Goal: Task Accomplishment & Management: Use online tool/utility

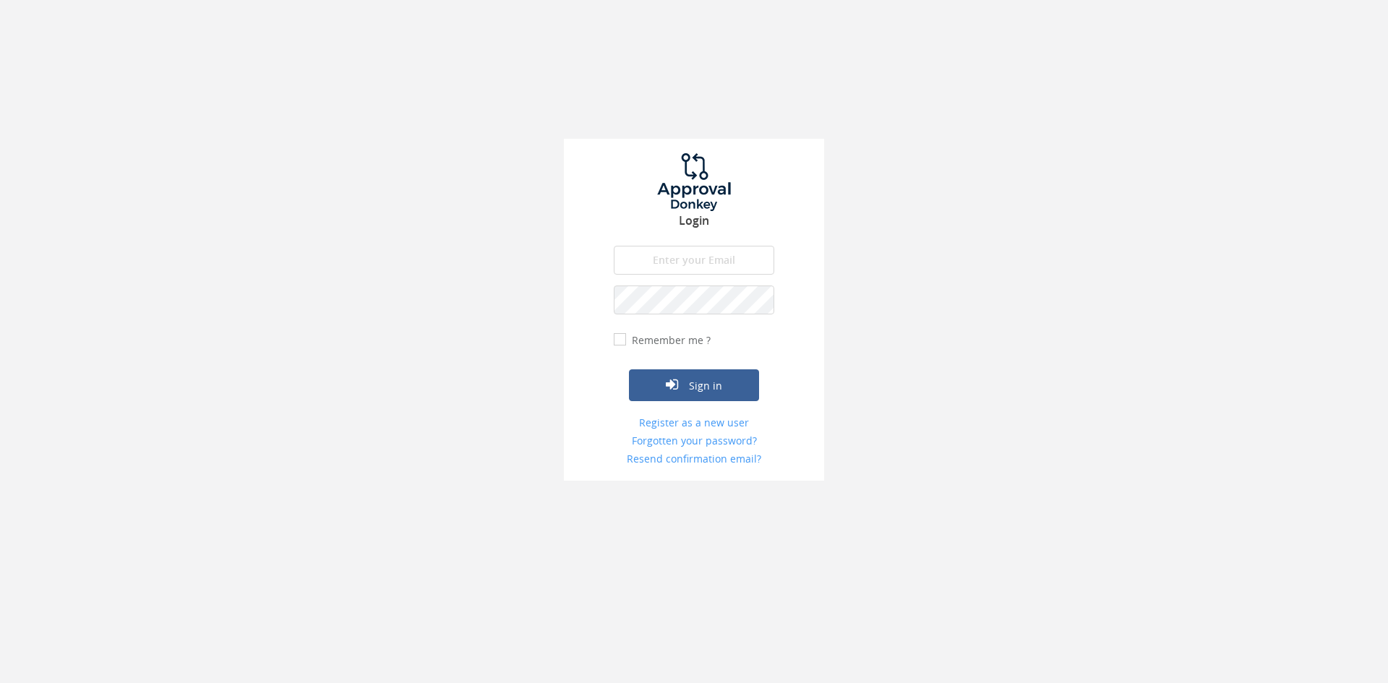
click at [701, 223] on h3 "Login" at bounding box center [694, 221] width 260 height 13
click at [690, 268] on input "email" at bounding box center [694, 260] width 161 height 29
type input "[EMAIL_ADDRESS][DOMAIN_NAME]"
click at [629, 369] on button "Sign in" at bounding box center [694, 385] width 130 height 32
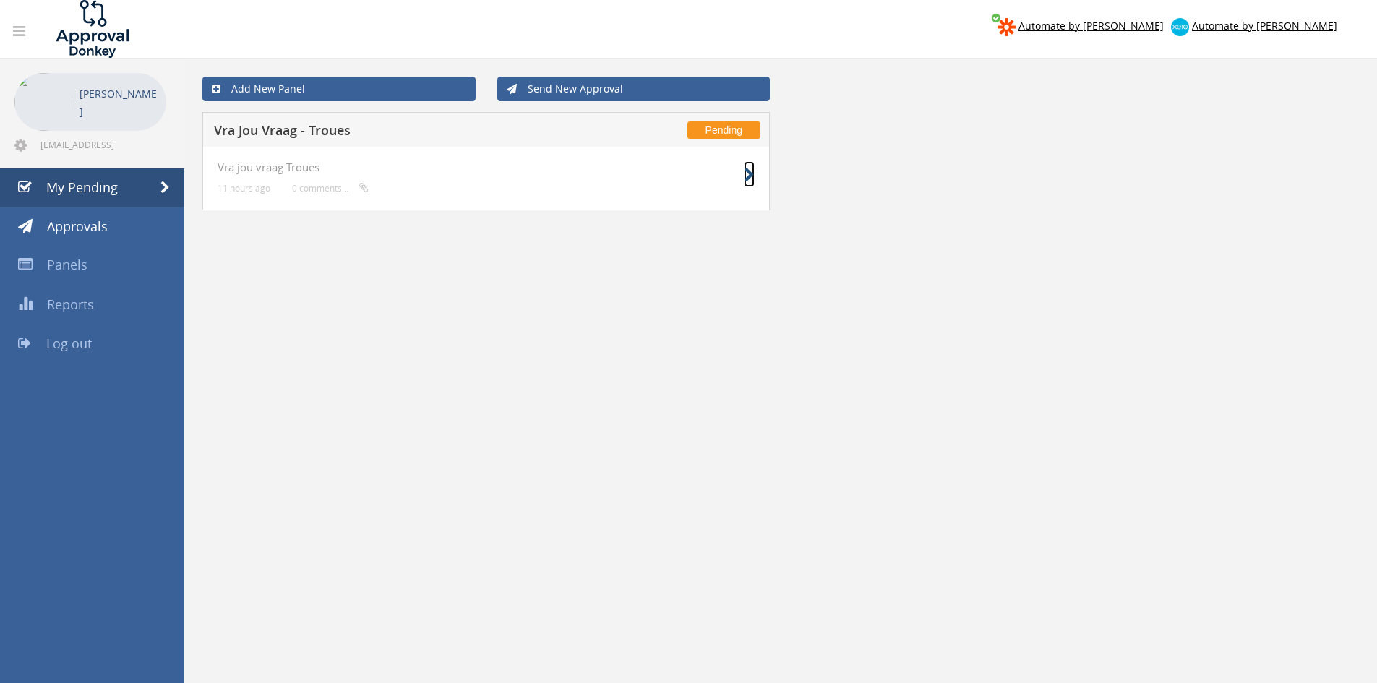
click at [750, 179] on icon at bounding box center [749, 175] width 11 height 15
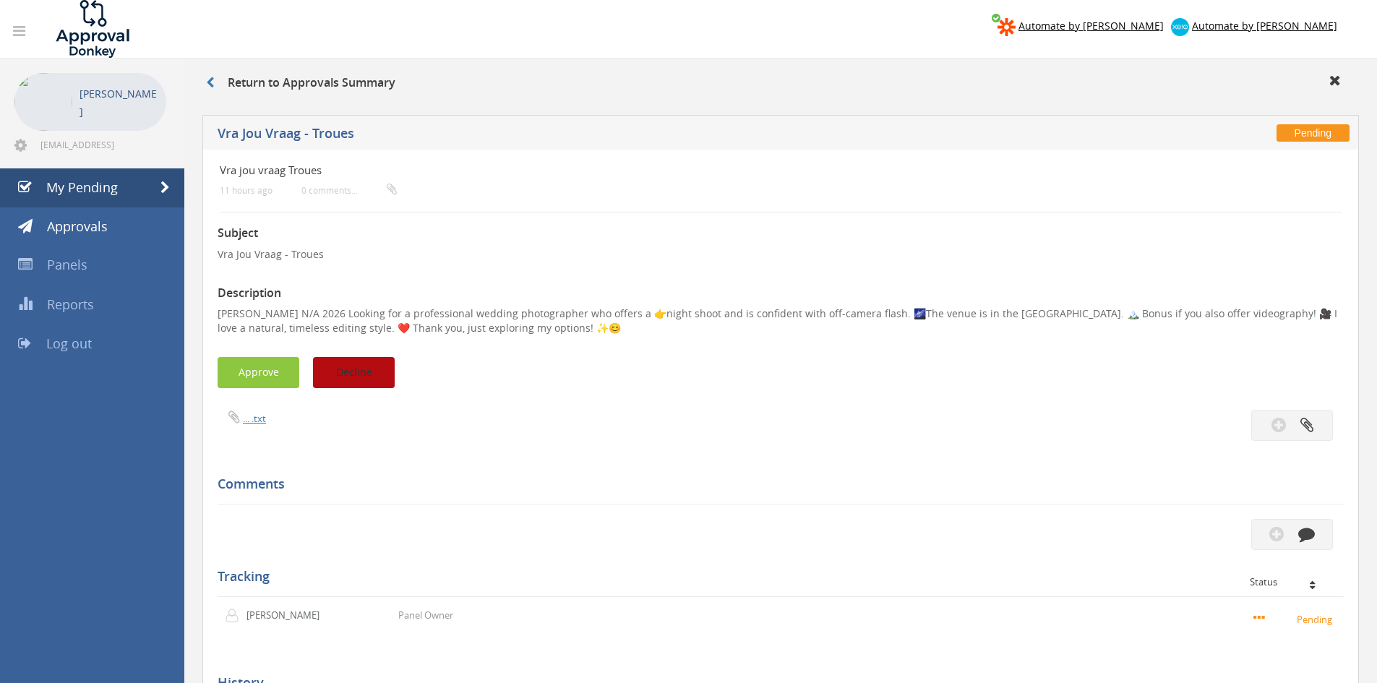
click at [342, 371] on button "Decline" at bounding box center [354, 372] width 82 height 31
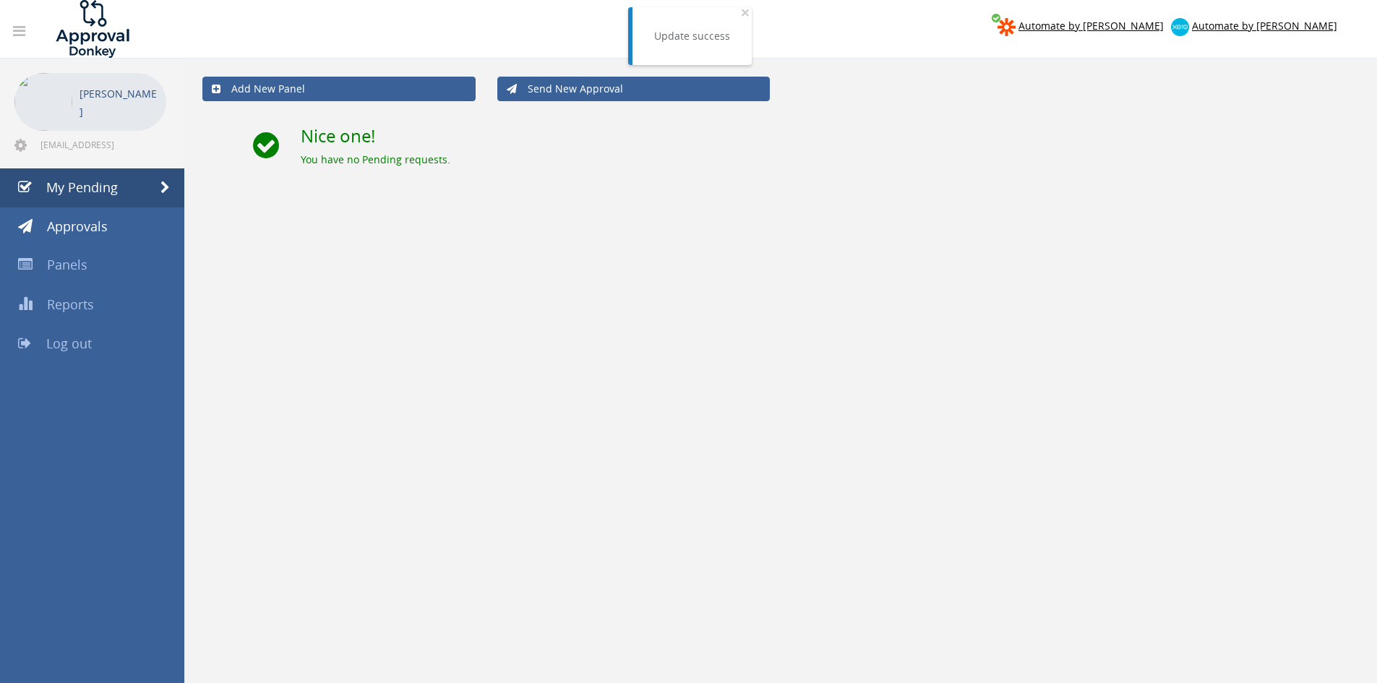
click at [80, 333] on link "Log out" at bounding box center [92, 344] width 184 height 39
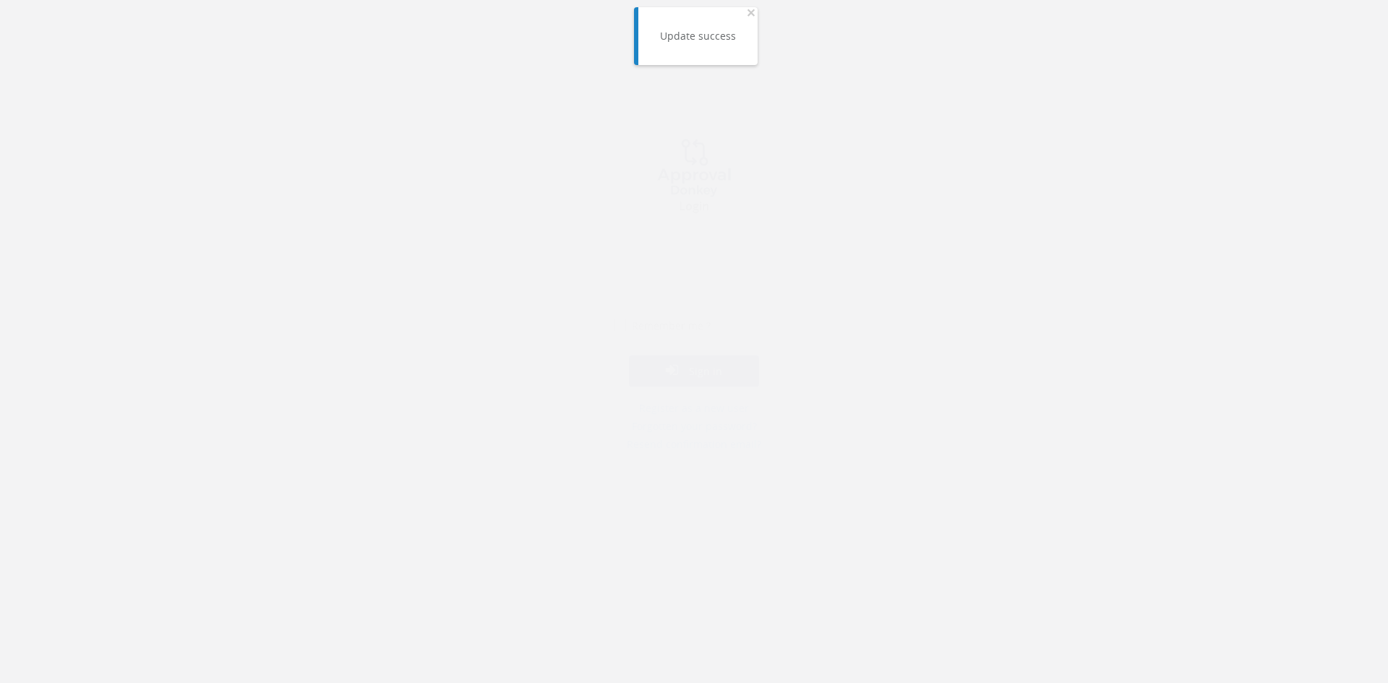
click at [648, 253] on input "email" at bounding box center [694, 260] width 161 height 29
type input "[EMAIL_ADDRESS][DOMAIN_NAME]"
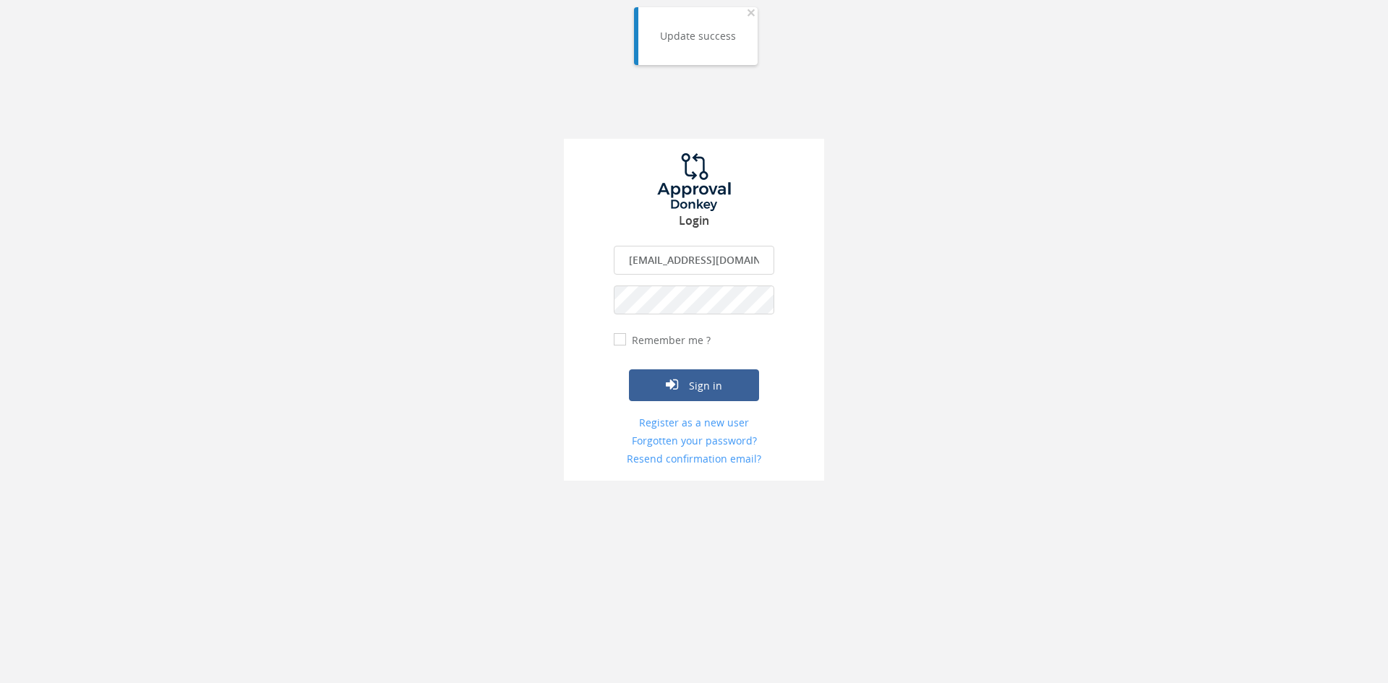
click at [629, 369] on button "Sign in" at bounding box center [694, 385] width 130 height 32
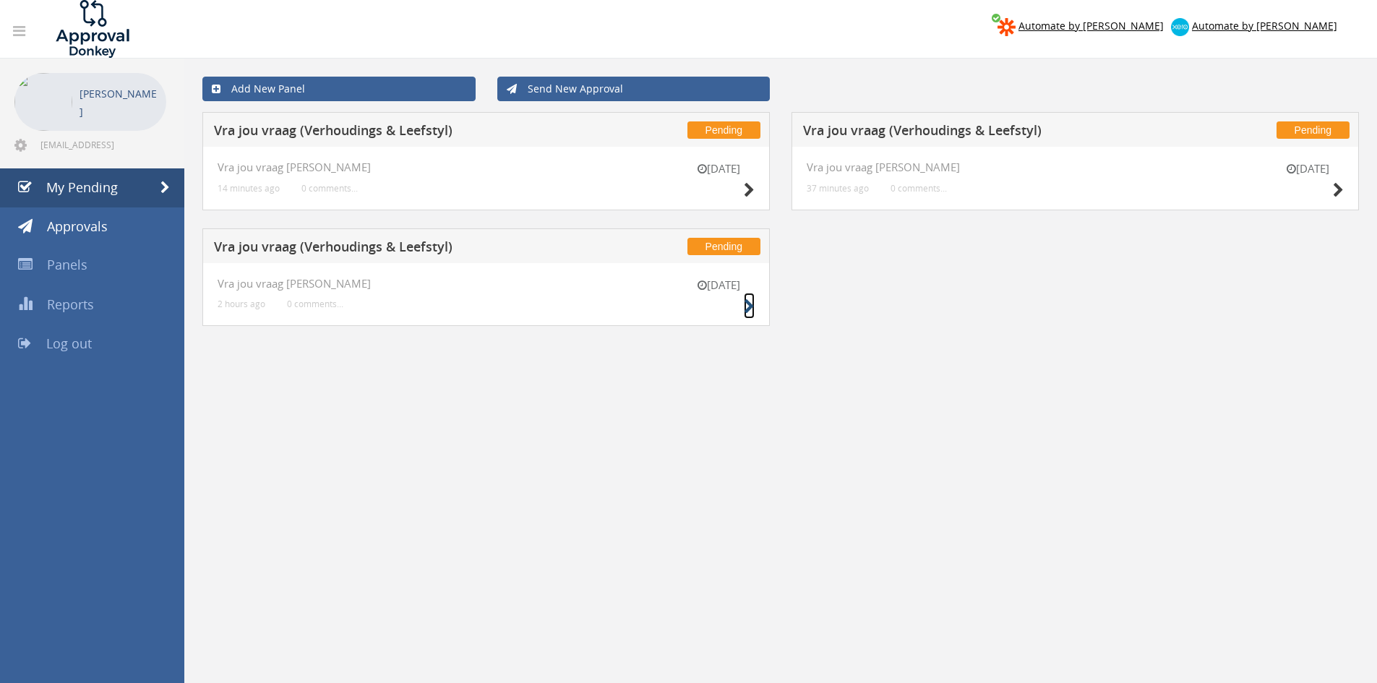
click at [746, 309] on icon at bounding box center [749, 306] width 11 height 15
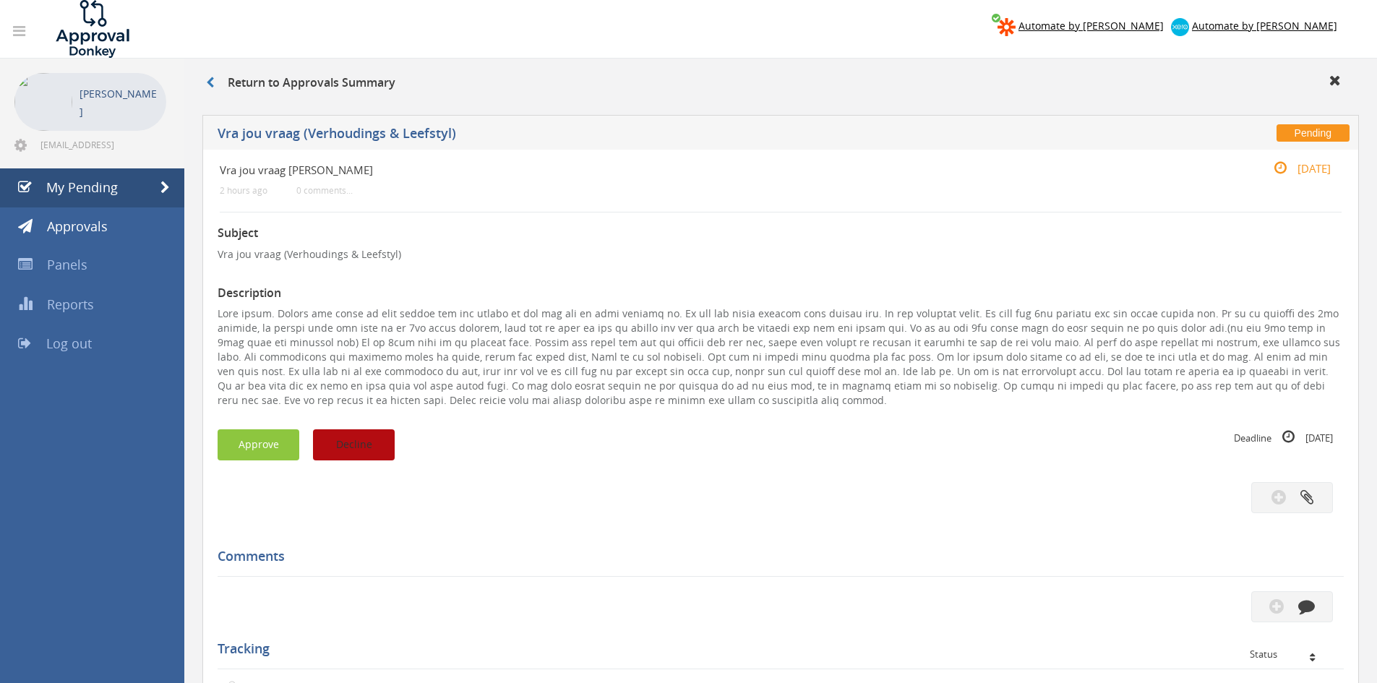
click at [378, 443] on button "Decline" at bounding box center [354, 444] width 82 height 31
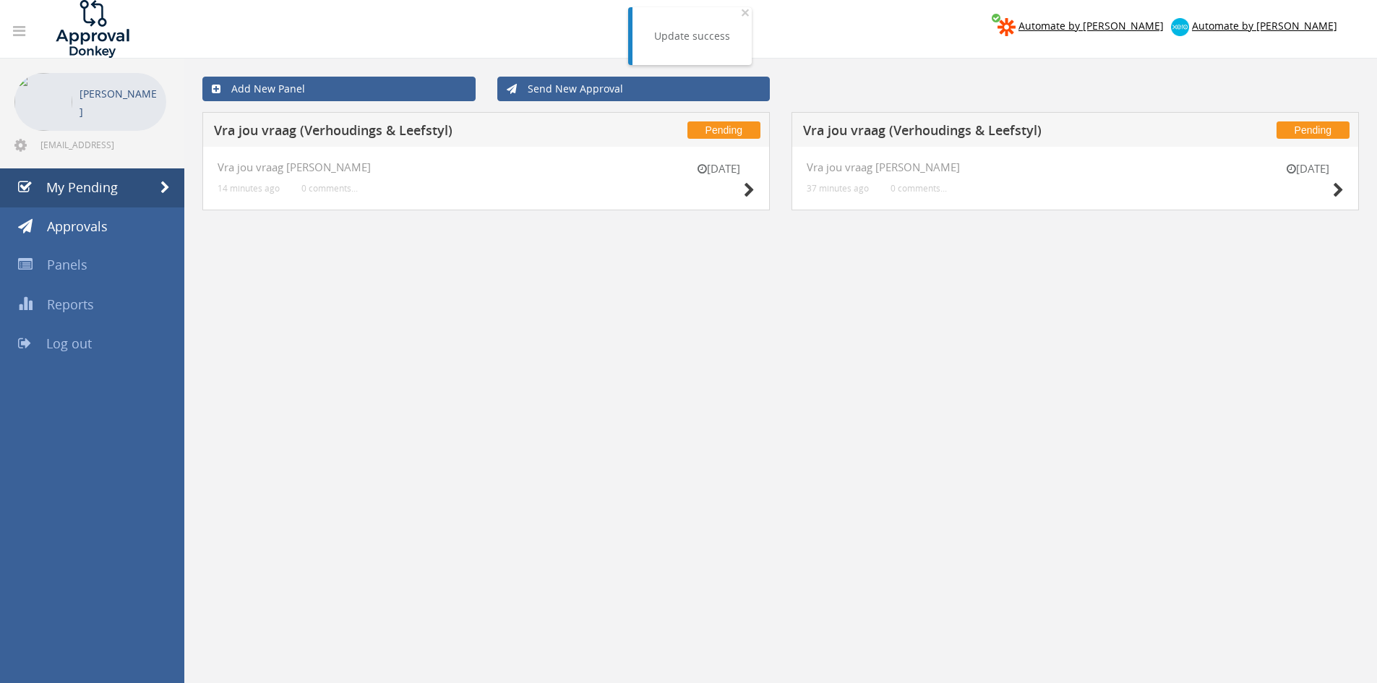
click at [1345, 193] on div "[DATE] Vra jou vraag [PERSON_NAME] 37 minutes ago 0 comments..." at bounding box center [1076, 179] width 568 height 64
click at [1340, 191] on icon at bounding box center [1338, 190] width 11 height 15
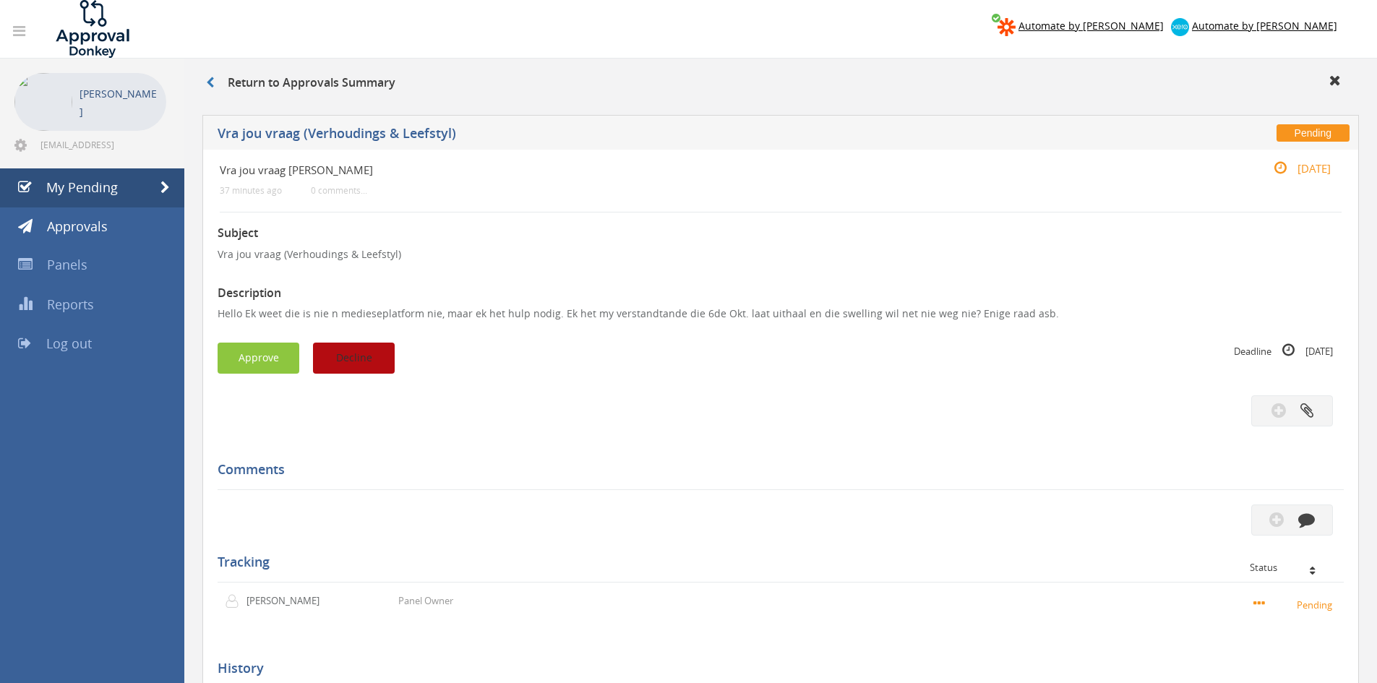
click at [390, 362] on button "Decline" at bounding box center [354, 358] width 82 height 31
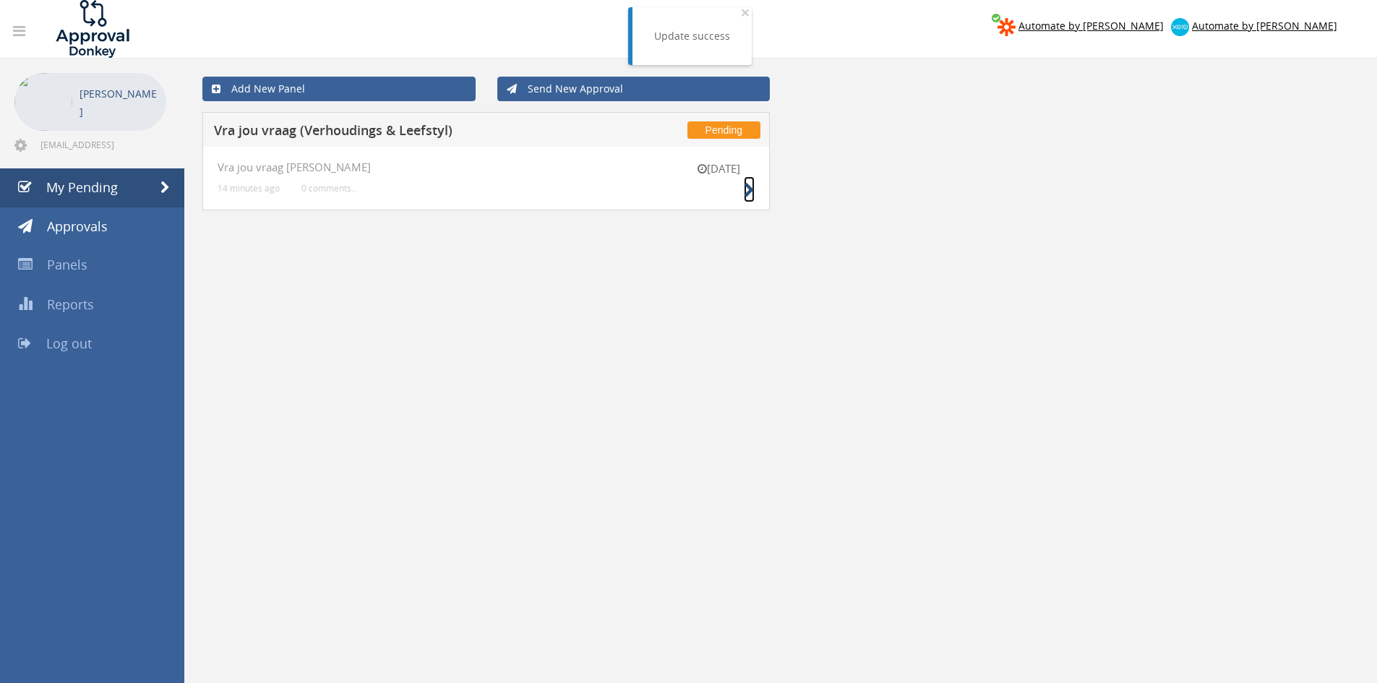
click at [753, 195] on icon at bounding box center [749, 190] width 11 height 15
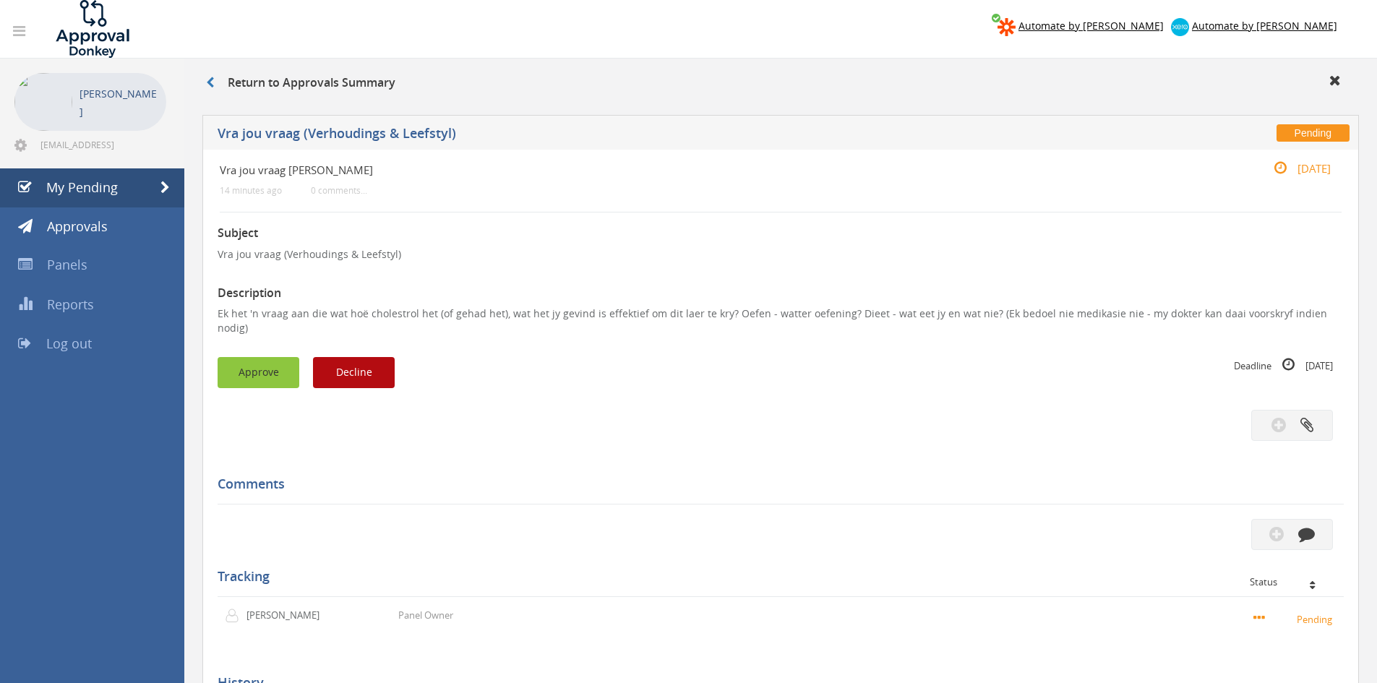
click at [264, 357] on button "Approve" at bounding box center [259, 372] width 82 height 31
